Goal: Information Seeking & Learning: Learn about a topic

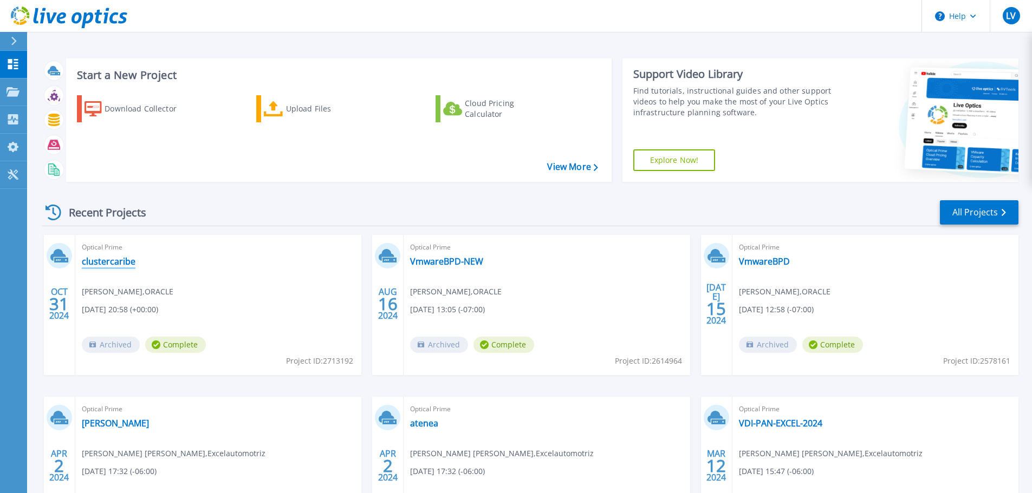
click at [109, 262] on link "clustercaribe" at bounding box center [109, 261] width 54 height 11
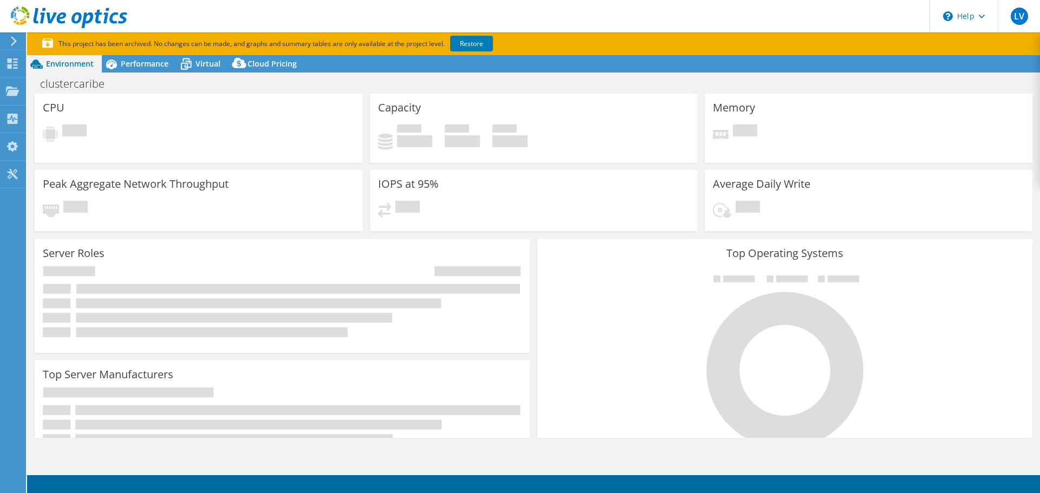
select select "USD"
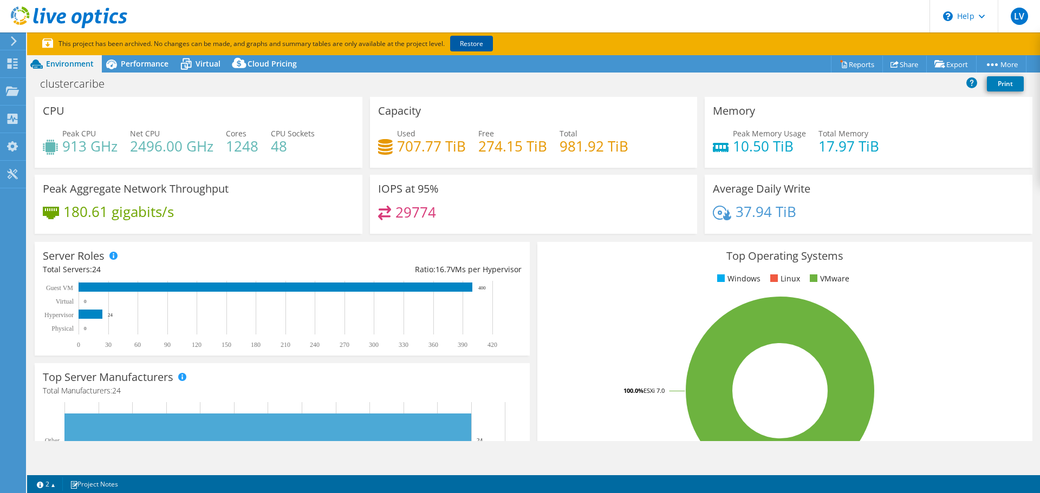
click at [468, 47] on link "Restore" at bounding box center [471, 44] width 43 height 16
click at [144, 67] on span "Performance" at bounding box center [145, 63] width 48 height 10
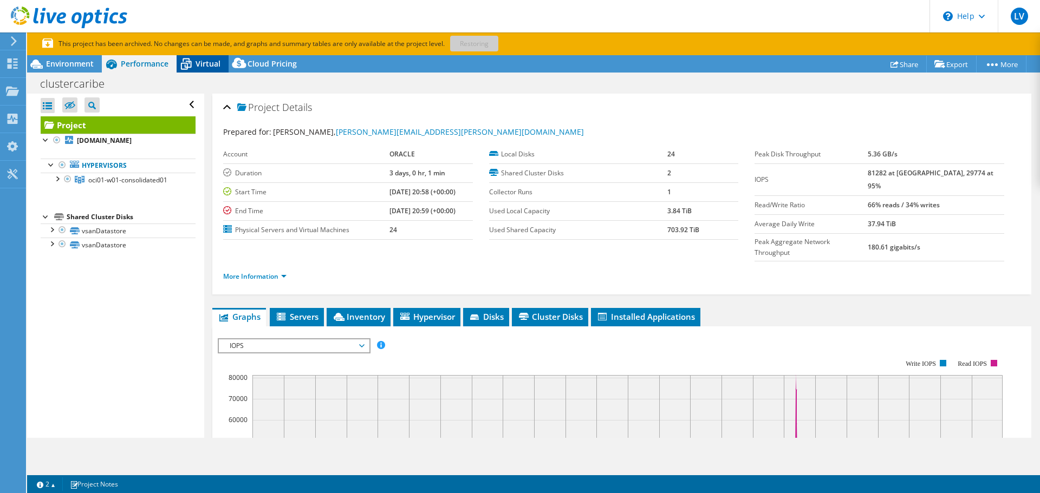
click at [208, 64] on span "Virtual" at bounding box center [207, 63] width 25 height 10
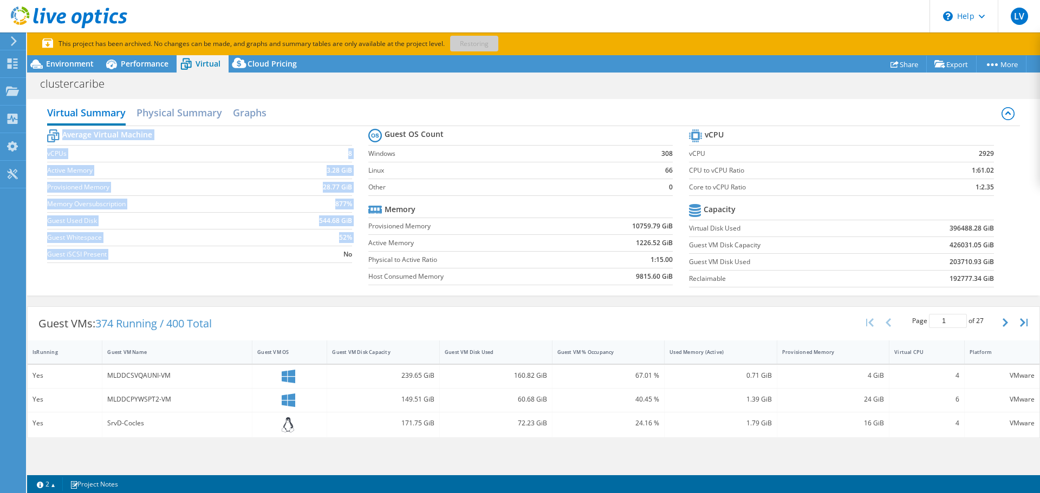
drag, startPoint x: 45, startPoint y: 154, endPoint x: 340, endPoint y: 263, distance: 314.1
click at [340, 263] on div "Virtual Summary Physical Summary Graphs Average Virtual Machine vCPUs 8 Active …" at bounding box center [533, 197] width 1013 height 197
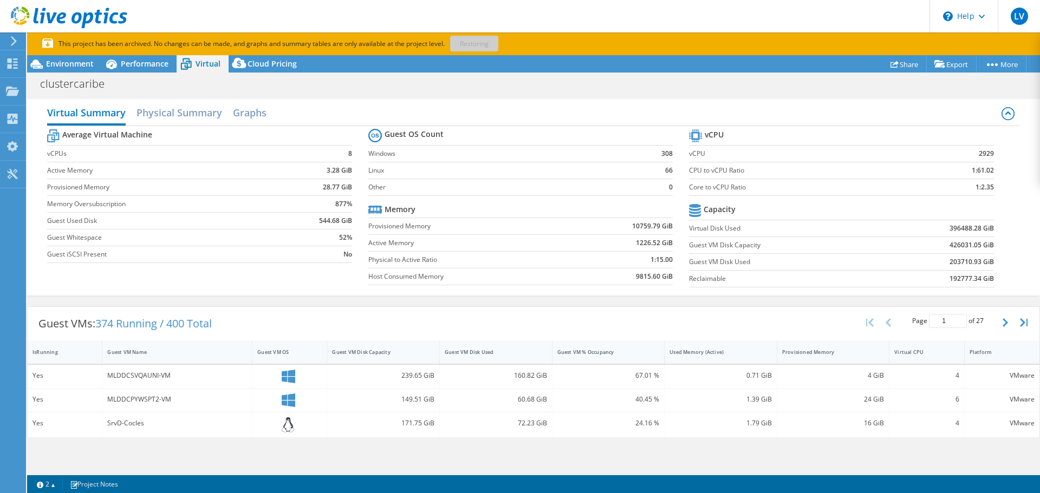
click at [310, 263] on section "Average Virtual Machine vCPUs 8 Active Memory 3.28 GiB Provisioned Memory 28.77…" at bounding box center [207, 198] width 321 height 142
click at [262, 62] on span "Cloud Pricing" at bounding box center [271, 63] width 49 height 10
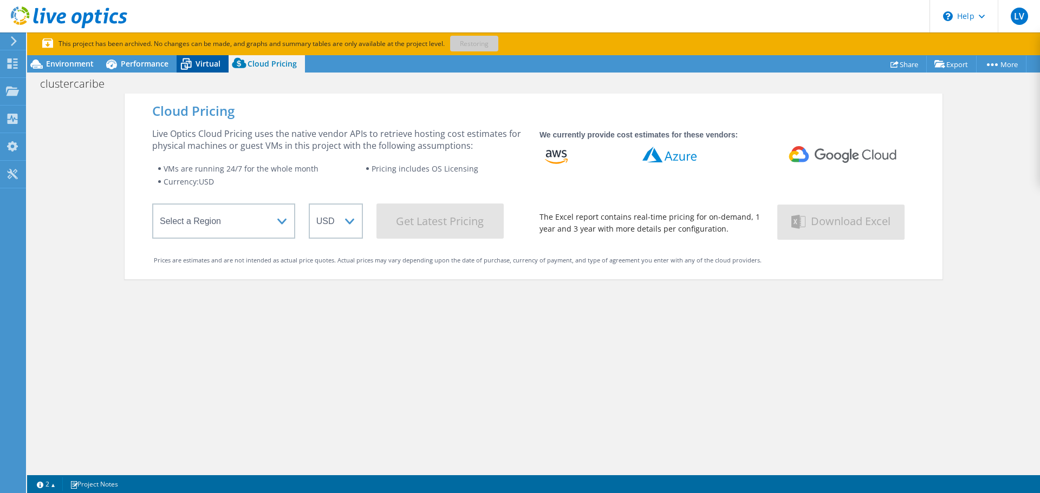
click at [198, 64] on span "Virtual" at bounding box center [207, 63] width 25 height 10
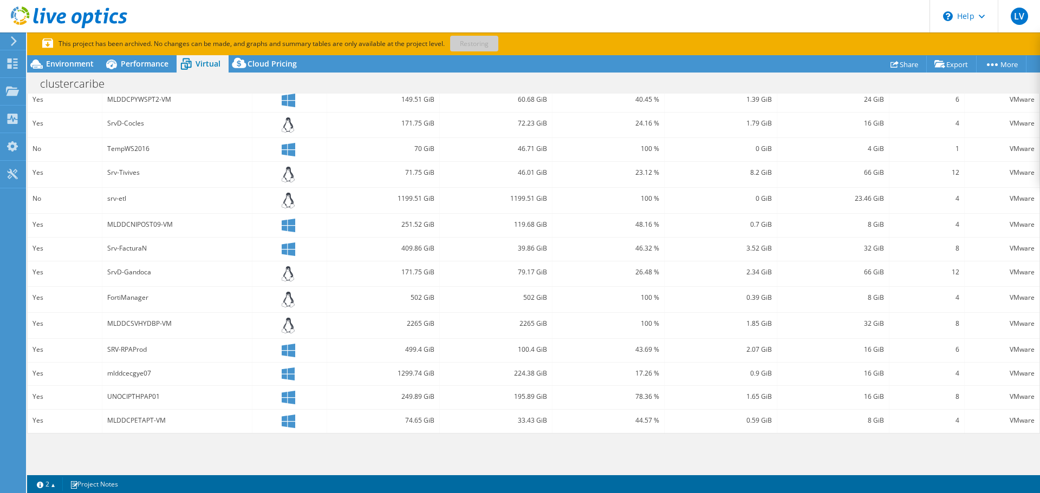
scroll to position [301, 0]
click at [123, 65] on span "Performance" at bounding box center [145, 63] width 48 height 10
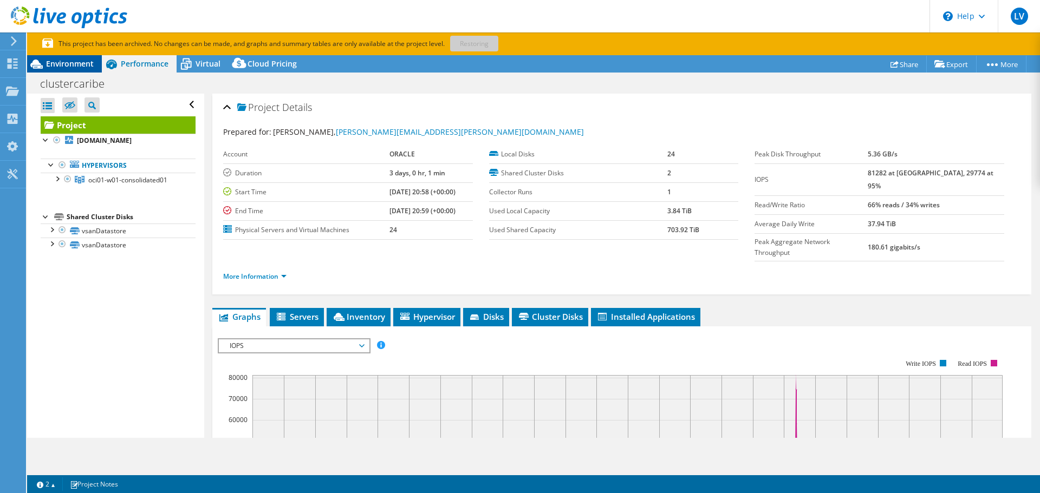
click at [75, 67] on span "Environment" at bounding box center [70, 63] width 48 height 10
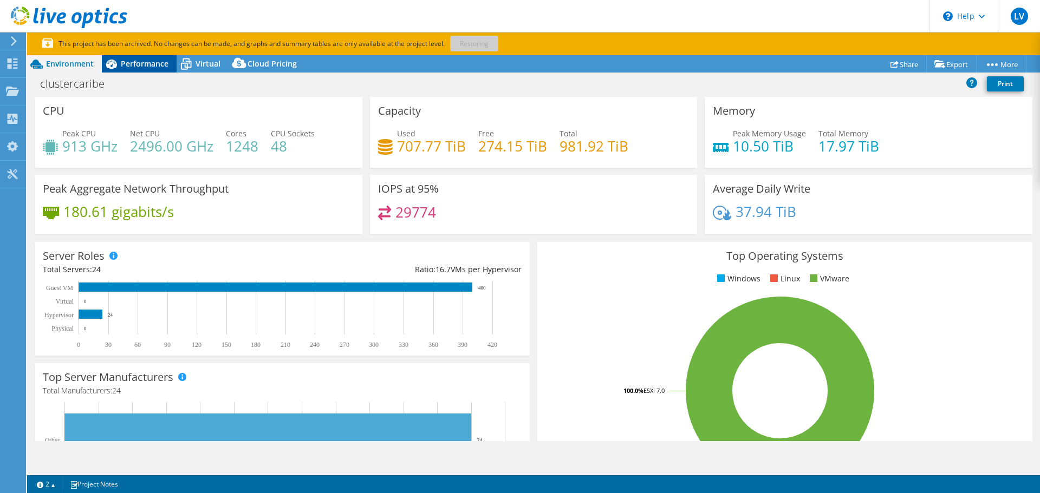
click at [122, 66] on span "Performance" at bounding box center [145, 63] width 48 height 10
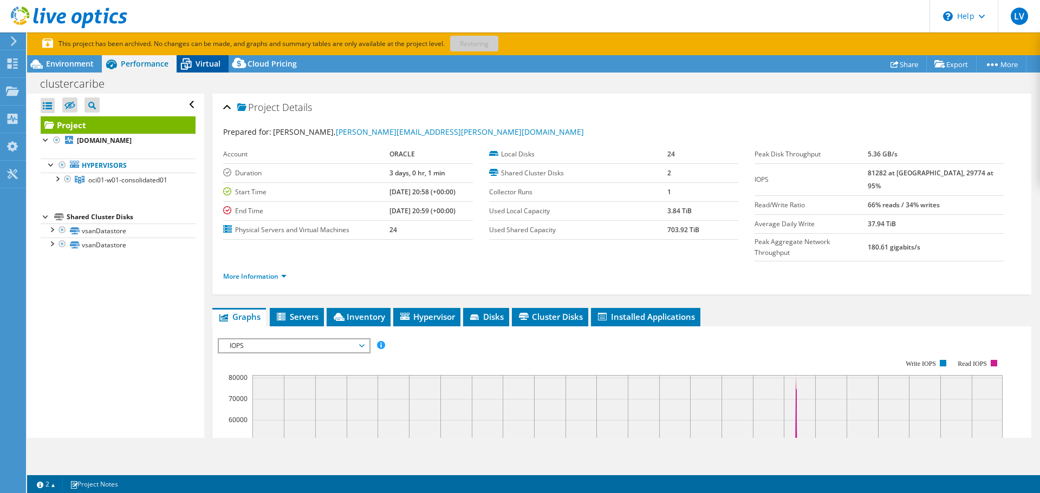
click at [191, 68] on icon at bounding box center [186, 64] width 19 height 19
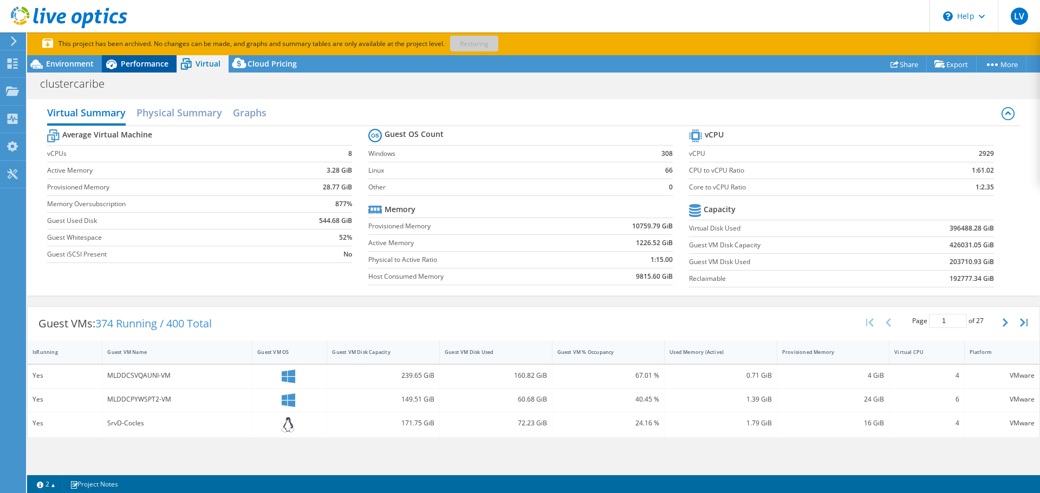
drag, startPoint x: 128, startPoint y: 68, endPoint x: 118, endPoint y: 68, distance: 9.8
click at [126, 68] on span "Performance" at bounding box center [145, 63] width 48 height 10
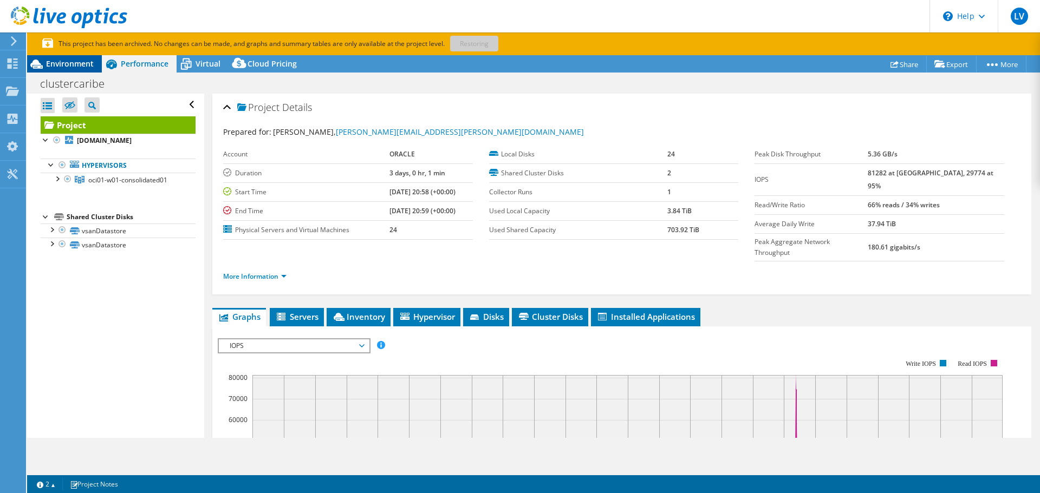
click at [73, 66] on span "Environment" at bounding box center [70, 63] width 48 height 10
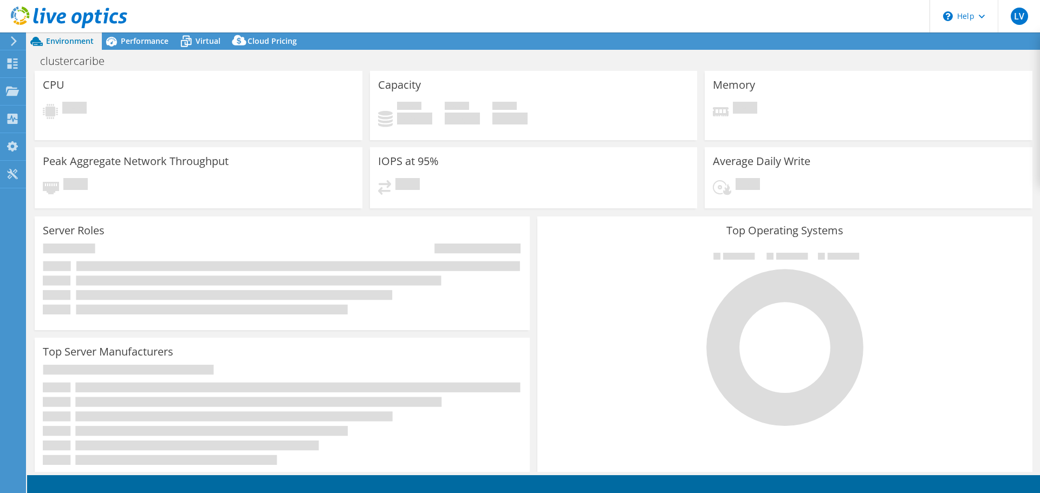
select select "USD"
